Goal: Task Accomplishment & Management: Manage account settings

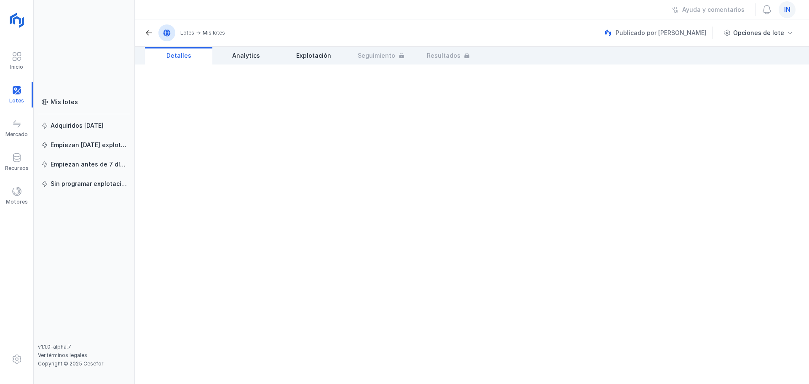
click at [647, 13] on span "in" at bounding box center [787, 9] width 6 height 8
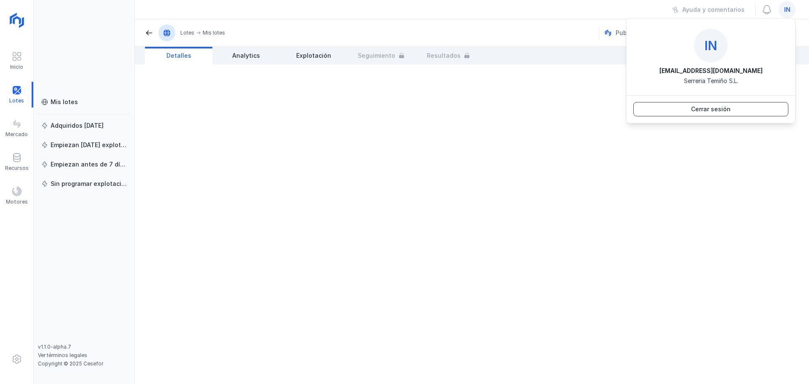
click at [647, 110] on button "Cerrar sesión" at bounding box center [711, 109] width 155 height 14
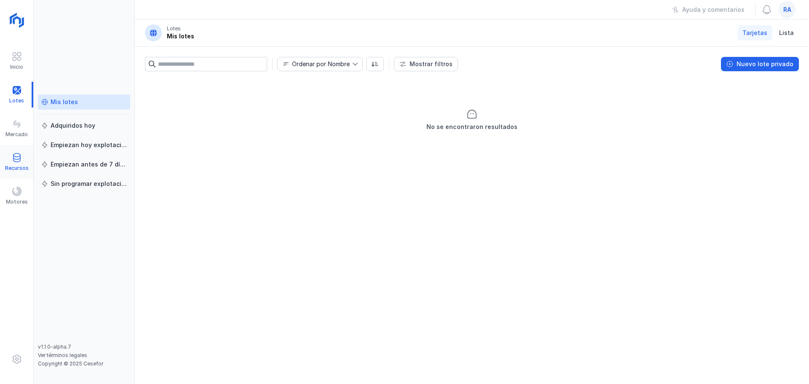
click at [15, 162] on span at bounding box center [17, 158] width 10 height 10
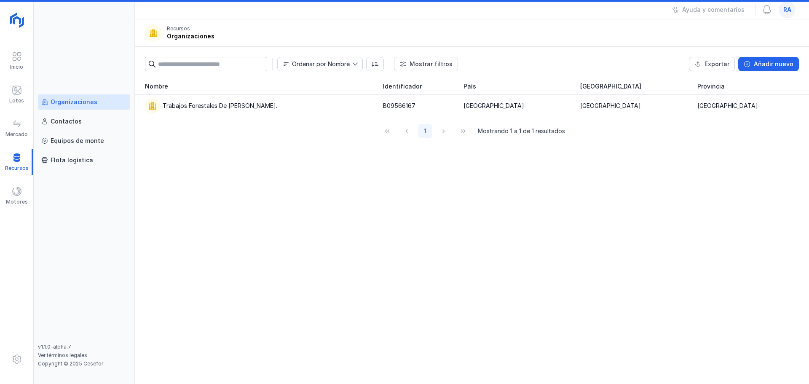
click at [80, 99] on div "Organizaciones" at bounding box center [74, 102] width 47 height 8
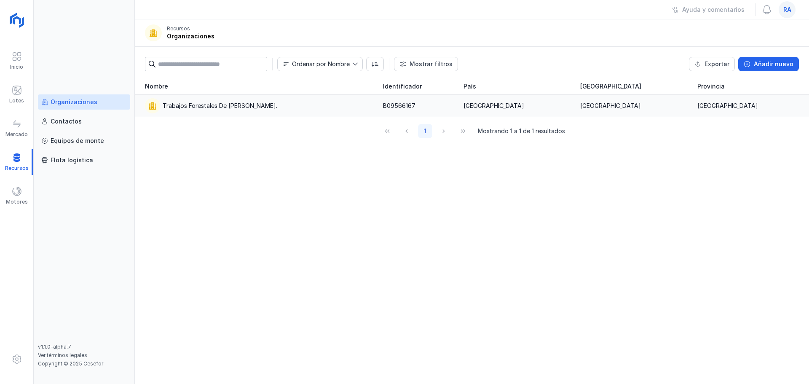
click at [177, 102] on div "Trabajos Forestales De [PERSON_NAME]." at bounding box center [220, 106] width 115 height 8
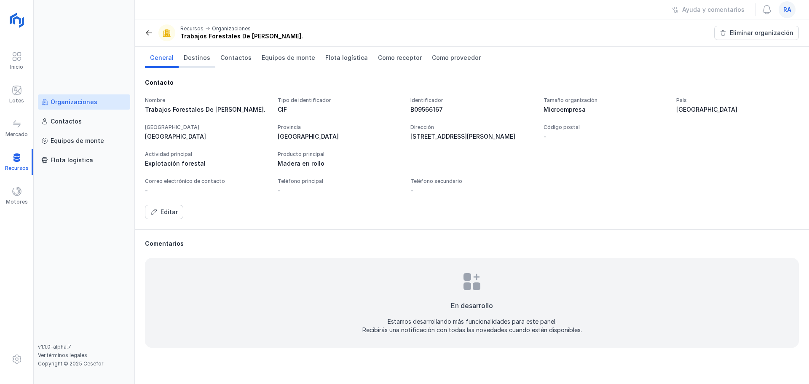
click at [193, 59] on span "Destinos" at bounding box center [197, 58] width 27 height 8
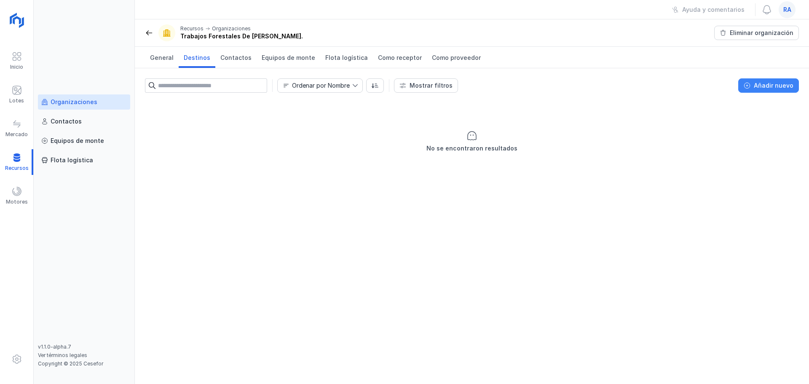
click at [764, 82] on div "Añadir nuevo" at bounding box center [774, 85] width 40 height 8
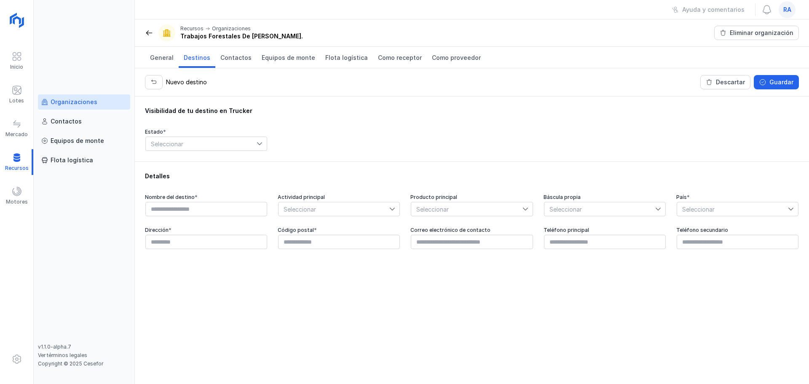
click at [188, 145] on span "Seleccionar" at bounding box center [201, 143] width 111 height 13
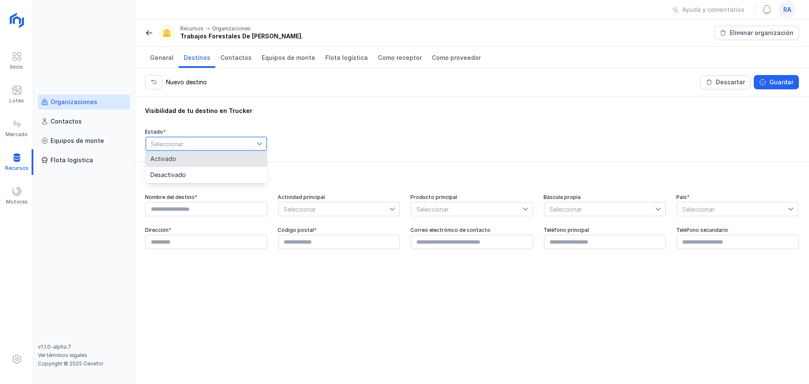
click at [194, 156] on li "Activado" at bounding box center [206, 159] width 122 height 16
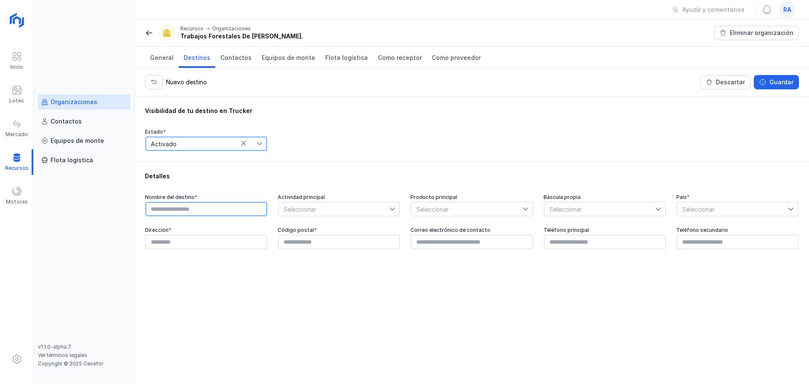
click at [196, 211] on input "text" at bounding box center [206, 209] width 122 height 14
click at [732, 88] on button "Descartar" at bounding box center [726, 82] width 50 height 14
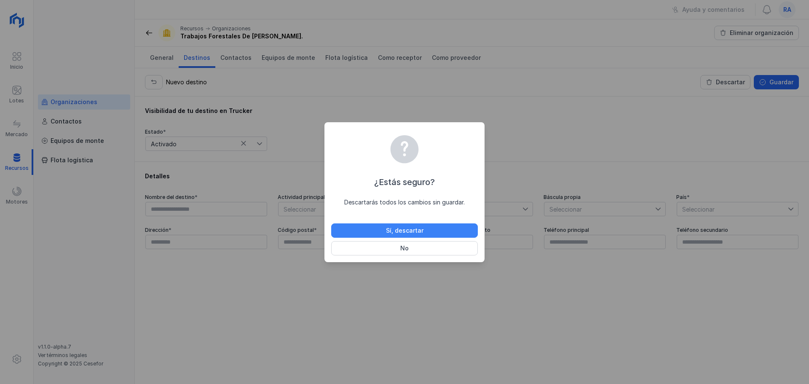
click at [436, 235] on button "Sí, descartar" at bounding box center [404, 230] width 147 height 14
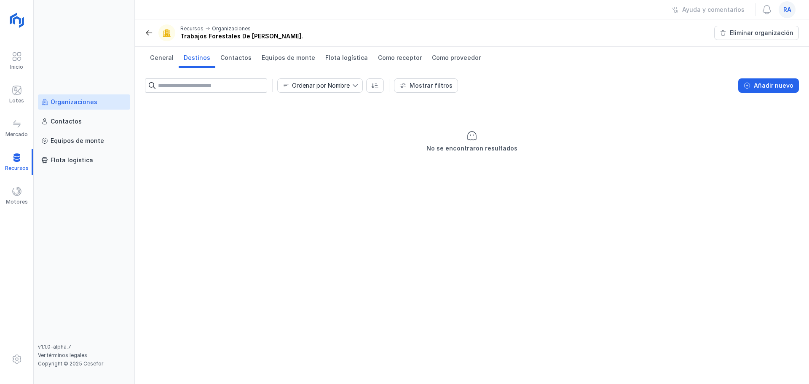
click at [788, 15] on div "ra" at bounding box center [787, 9] width 17 height 17
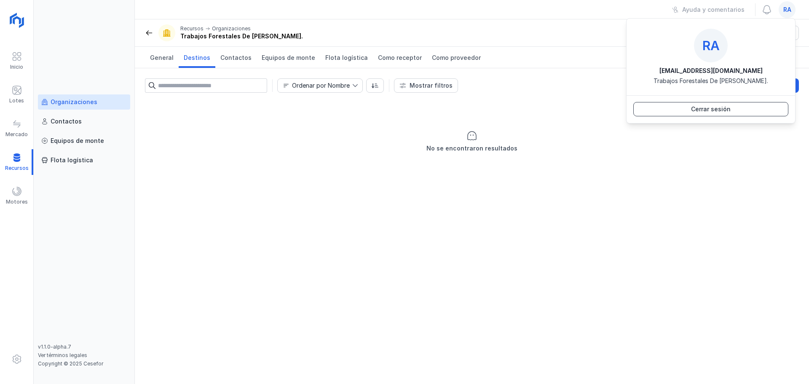
click at [730, 107] on div "Cerrar sesión" at bounding box center [711, 109] width 40 height 8
